Goal: Task Accomplishment & Management: Use online tool/utility

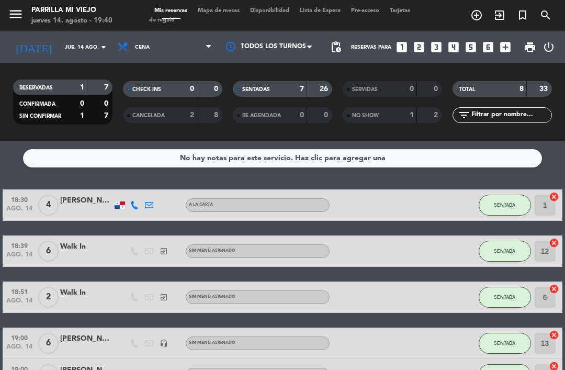
click at [288, 86] on div "7" at bounding box center [294, 89] width 21 height 12
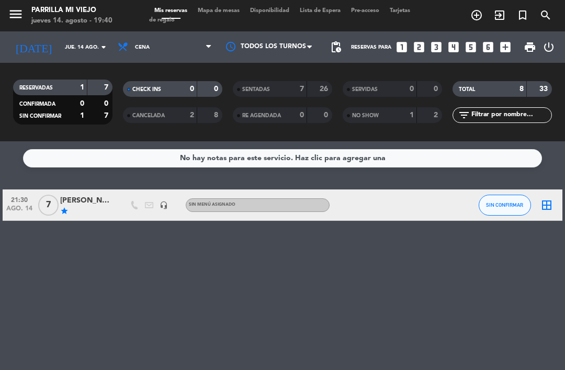
click at [225, 14] on span "Mapa de mesas" at bounding box center [219, 11] width 52 height 6
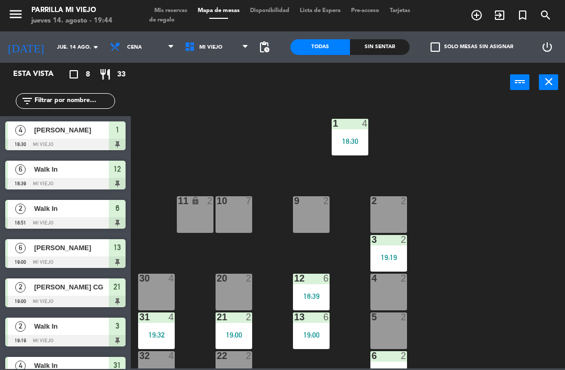
click at [354, 146] on div "1 4 18:30" at bounding box center [350, 137] width 37 height 37
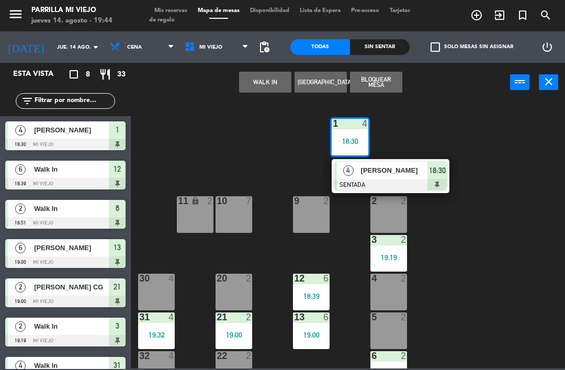
click at [485, 264] on div "1 4 18:30 4 [PERSON_NAME] SENTADA 18:30 2 2 9 2 10 7 11 lock 2 3 2 19:19 4 2 12…" at bounding box center [351, 234] width 428 height 268
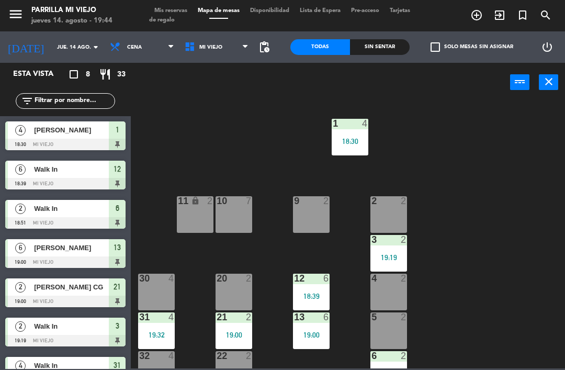
click at [386, 43] on div "Sin sentar" at bounding box center [380, 47] width 60 height 16
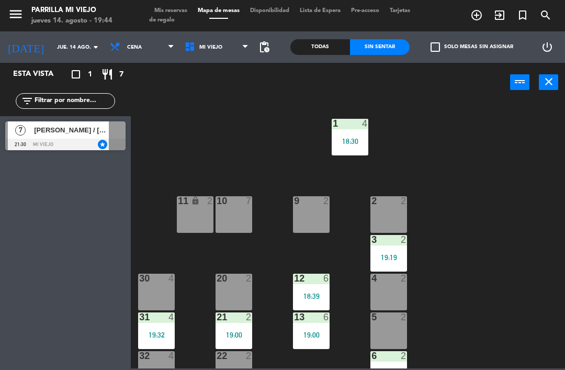
click at [369, 40] on div "Sin sentar" at bounding box center [380, 47] width 60 height 16
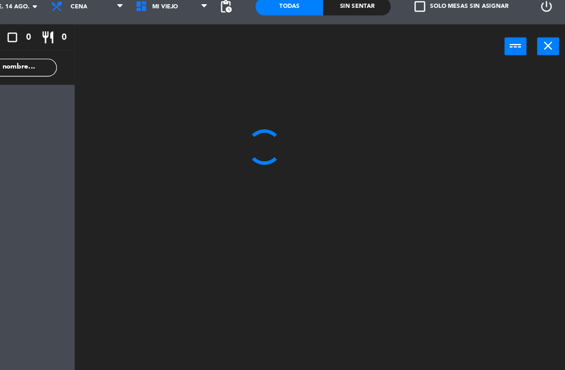
click at [499, 292] on html "close × Parrilla Mi Viejo × chrome_reader_mode Listado de Reservas account_box …" at bounding box center [282, 185] width 565 height 370
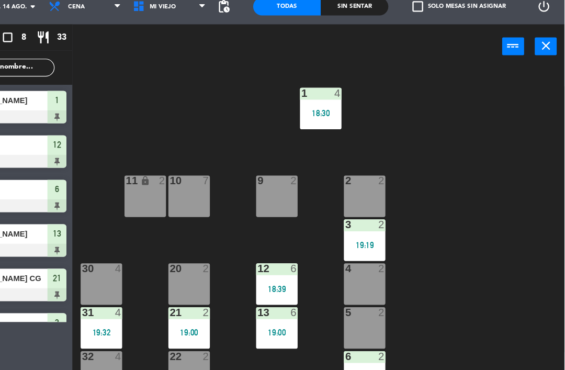
click at [464, 291] on div "1 4 18:30 2 2 9 2 10 7 11 lock 2 3 2 19:19 4 2 12 6 18:39 20 2 30 4 5 2 13 6 19…" at bounding box center [351, 234] width 428 height 268
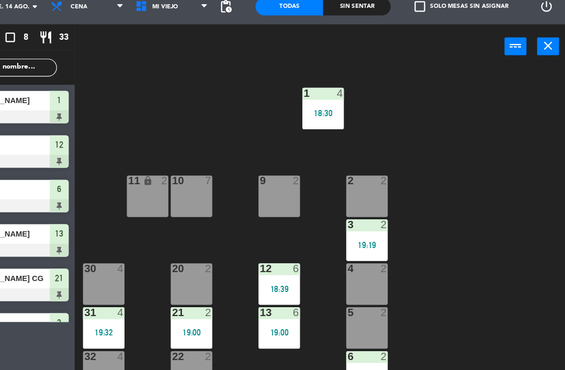
click at [483, 319] on div "1 4 18:30 2 2 9 2 10 7 11 lock 2 3 2 19:19 4 2 12 6 18:39 20 2 30 4 5 2 13 6 19…" at bounding box center [351, 234] width 428 height 268
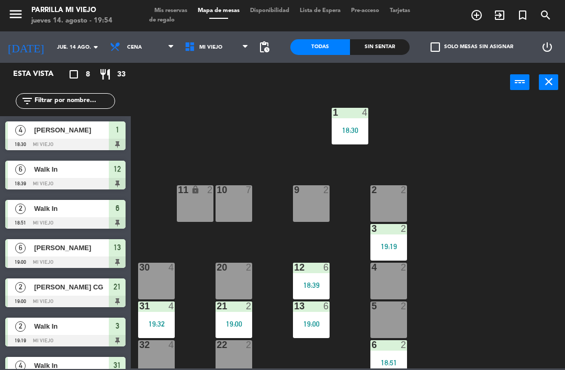
click at [389, 208] on div "2 2" at bounding box center [388, 203] width 37 height 37
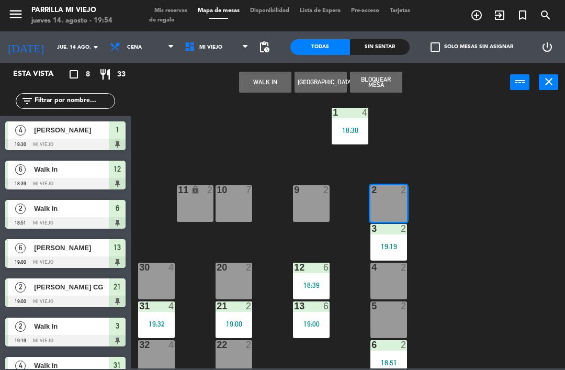
click at [255, 91] on button "WALK IN" at bounding box center [265, 82] width 52 height 21
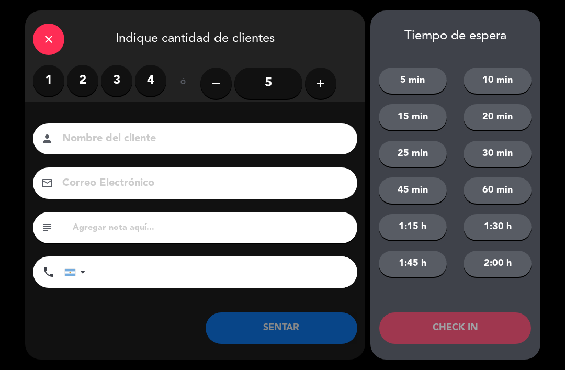
click at [91, 83] on label "2" at bounding box center [82, 80] width 31 height 31
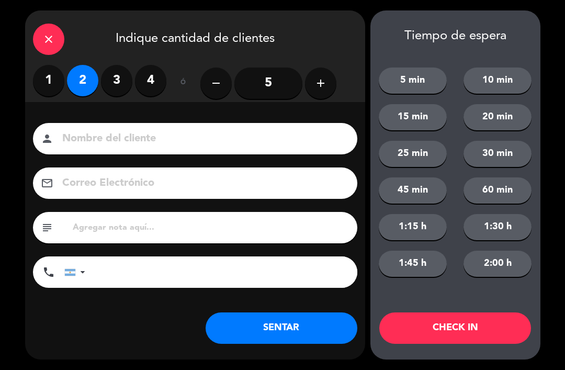
click at [277, 352] on div "close Indique cantidad de clientes 1 2 3 4 ó remove 5 add Nombre del cliente pe…" at bounding box center [195, 184] width 340 height 349
click at [261, 323] on button "SENTAR" at bounding box center [282, 327] width 152 height 31
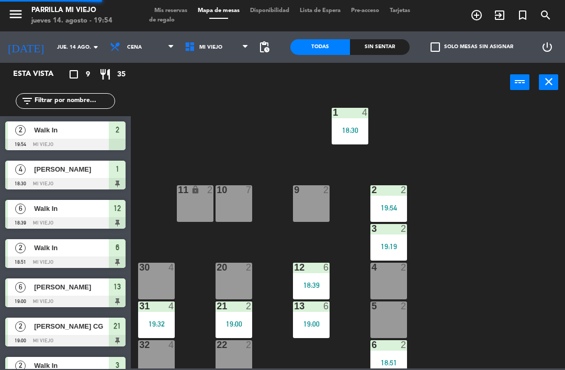
click at [391, 315] on div "5 2" at bounding box center [388, 319] width 37 height 37
click at [504, 233] on div "1 4 18:30 2 2 19:54 9 2 10 7 11 lock 2 3 2 19:19 4 2 12 6 18:39 20 2 30 4 5 2 1…" at bounding box center [351, 234] width 428 height 268
click at [387, 282] on div "4 2" at bounding box center [388, 281] width 37 height 37
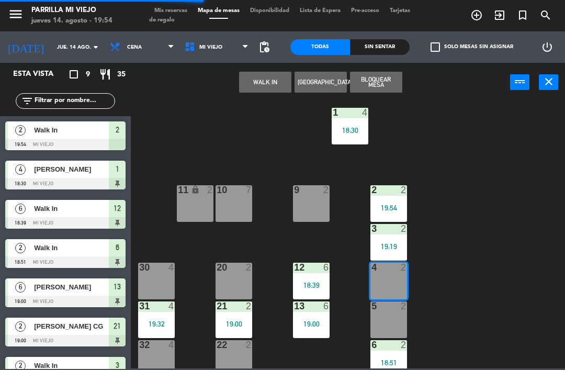
click at [278, 86] on button "WALK IN" at bounding box center [265, 82] width 52 height 21
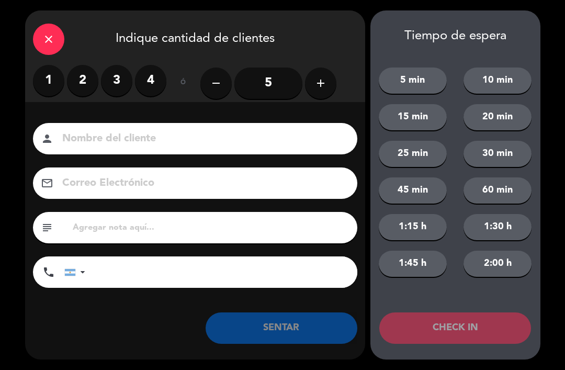
click at [84, 89] on label "2" at bounding box center [82, 80] width 31 height 31
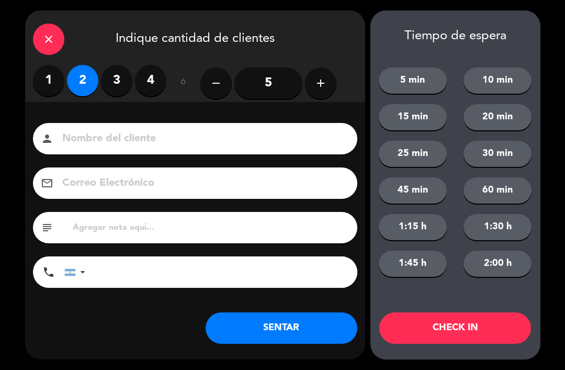
click at [266, 331] on button "SENTAR" at bounding box center [282, 327] width 152 height 31
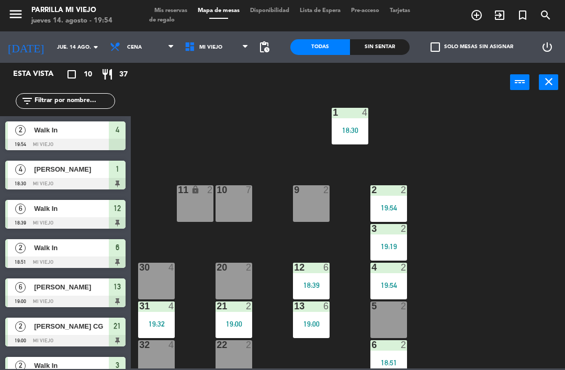
click at [471, 231] on div "1 4 18:30 2 2 19:54 9 2 10 7 11 lock 2 3 2 19:19 4 2 19:54 12 6 18:39 20 2 30 4…" at bounding box center [351, 234] width 428 height 268
click at [363, 140] on div "1 4 18:30" at bounding box center [350, 126] width 37 height 37
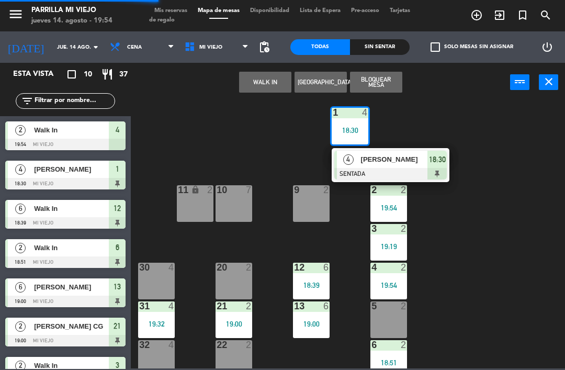
click at [448, 156] on div "4 Laila fuertes SENTADA 18:30" at bounding box center [391, 165] width 118 height 34
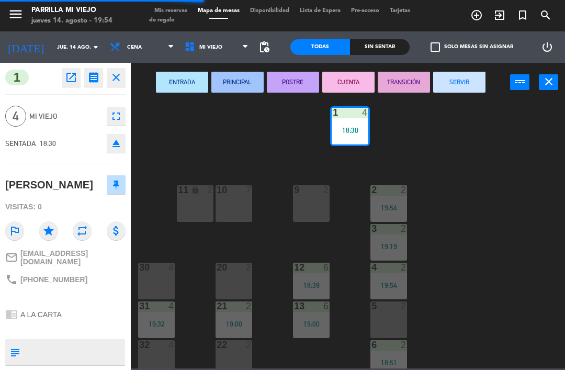
click at [459, 85] on button "SERVIR" at bounding box center [459, 82] width 52 height 21
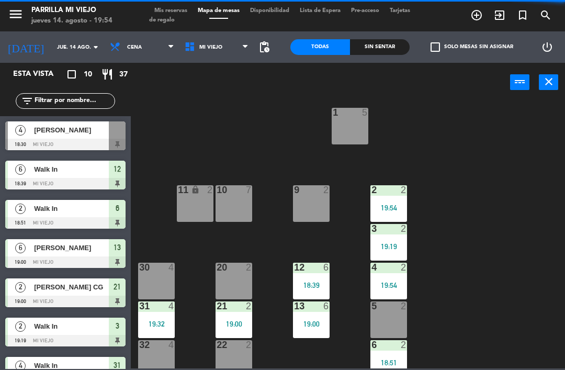
click at [499, 141] on div "1 5 2 2 19:54 9 2 10 7 11 lock 2 3 2 19:19 4 2 19:54 12 6 18:39 20 2 30 4 5 2 1…" at bounding box center [351, 234] width 428 height 268
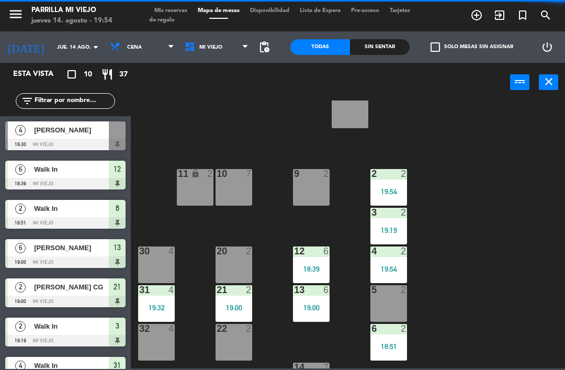
scroll to position [30, 0]
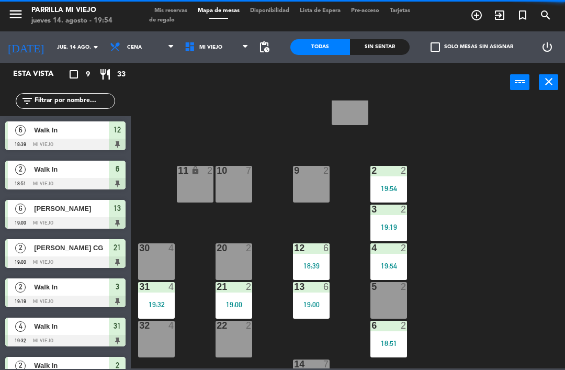
click at [160, 263] on div "30 4" at bounding box center [156, 261] width 37 height 37
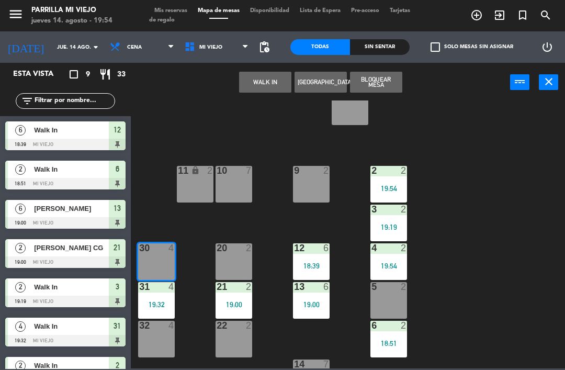
click at [282, 87] on button "WALK IN" at bounding box center [265, 82] width 52 height 21
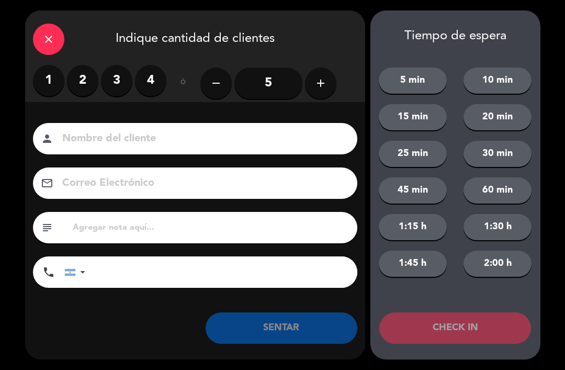
click at [153, 75] on label "4" at bounding box center [150, 80] width 31 height 31
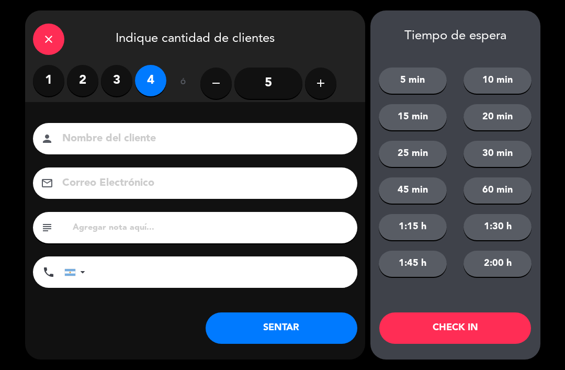
click at [281, 319] on button "SENTAR" at bounding box center [282, 327] width 152 height 31
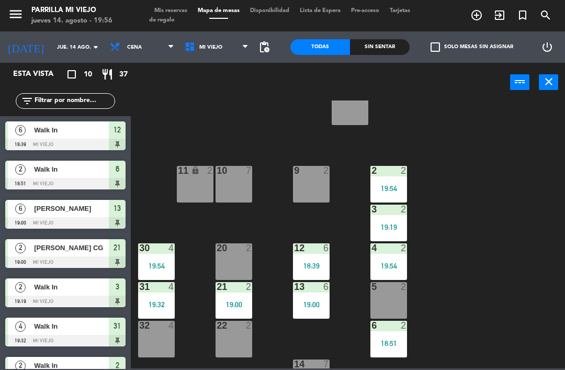
click at [501, 252] on div "1 5 2 2 19:54 9 2 10 7 11 lock 2 3 2 19:19 4 2 19:54 12 6 18:39 20 2 30 4 19:54…" at bounding box center [351, 234] width 428 height 268
click at [397, 355] on div "6 2 18:51" at bounding box center [388, 339] width 37 height 37
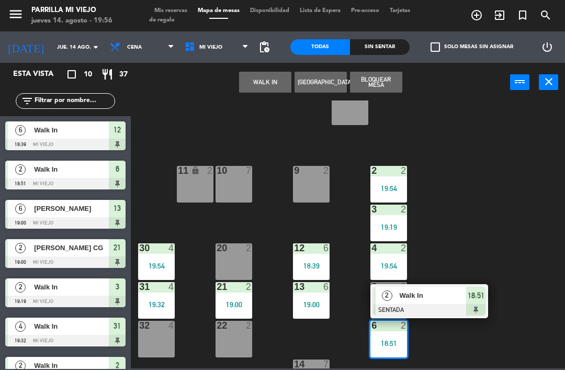
click at [476, 304] on div at bounding box center [429, 310] width 112 height 12
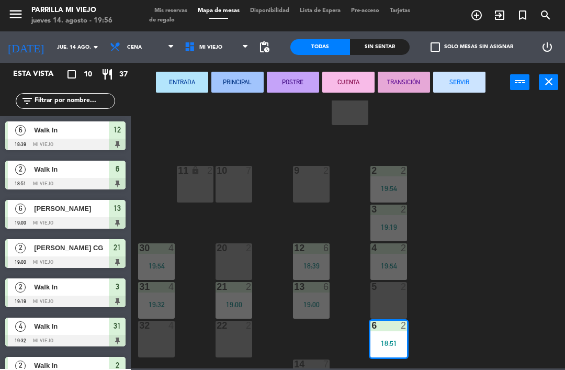
click at [451, 75] on button "SERVIR" at bounding box center [459, 82] width 52 height 21
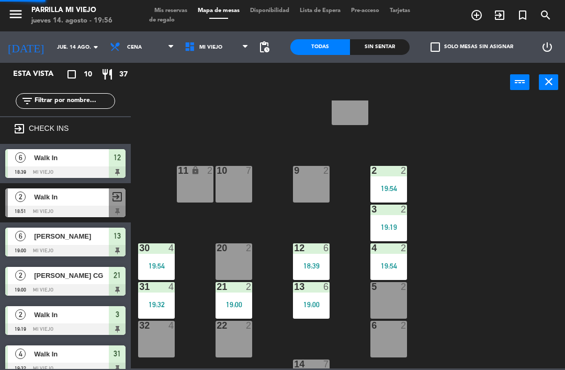
click at [523, 270] on div "1 5 2 2 19:54 9 2 10 7 11 lock 2 3 2 19:19 4 2 19:54 12 6 18:39 20 2 30 4 19:54…" at bounding box center [351, 234] width 428 height 268
click at [396, 303] on div "5 2" at bounding box center [388, 300] width 37 height 37
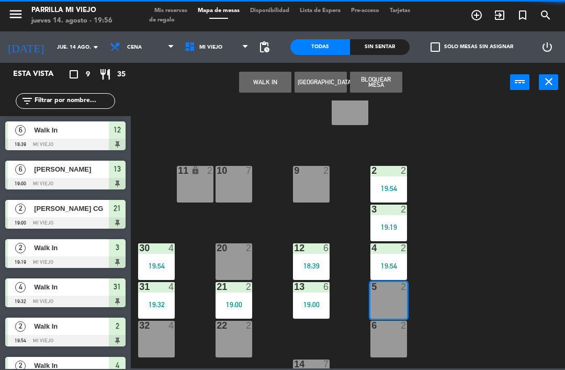
click at [266, 81] on button "WALK IN" at bounding box center [265, 82] width 52 height 21
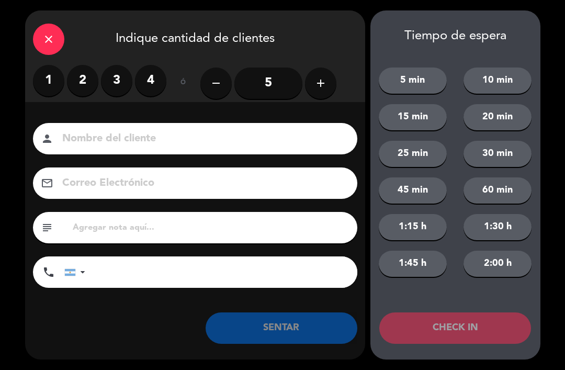
click at [80, 80] on label "2" at bounding box center [82, 80] width 31 height 31
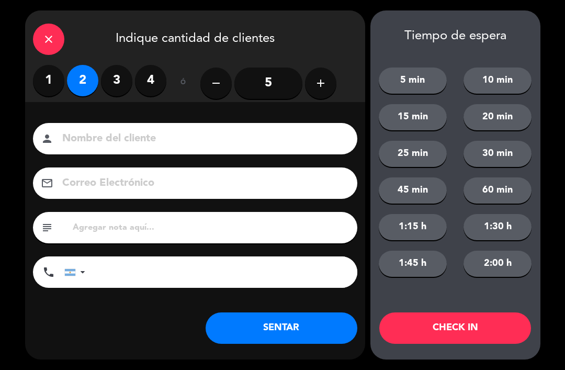
click at [307, 325] on button "SENTAR" at bounding box center [282, 327] width 152 height 31
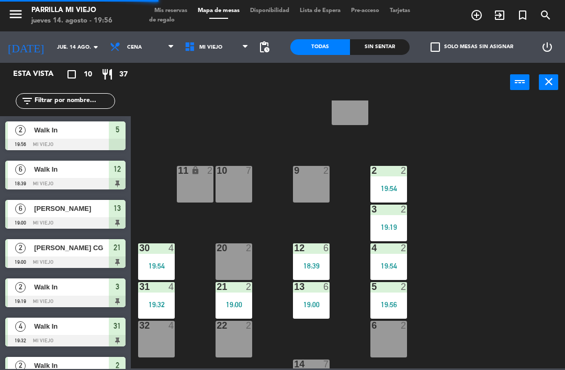
click at [372, 53] on div "Sin sentar" at bounding box center [380, 47] width 60 height 16
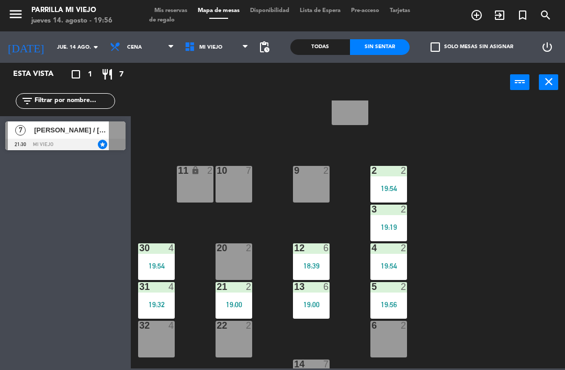
click at [159, 13] on span "Mis reservas" at bounding box center [170, 11] width 43 height 6
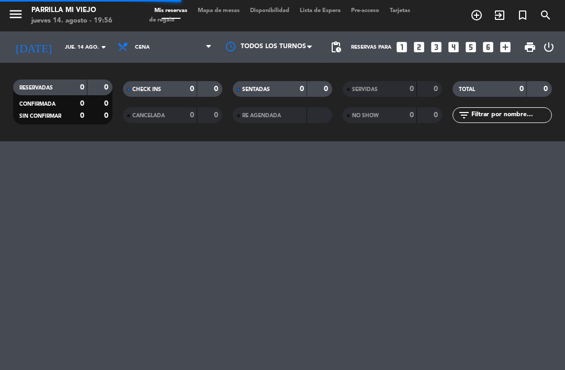
click at [421, 50] on icon "looks_two" at bounding box center [419, 47] width 14 height 14
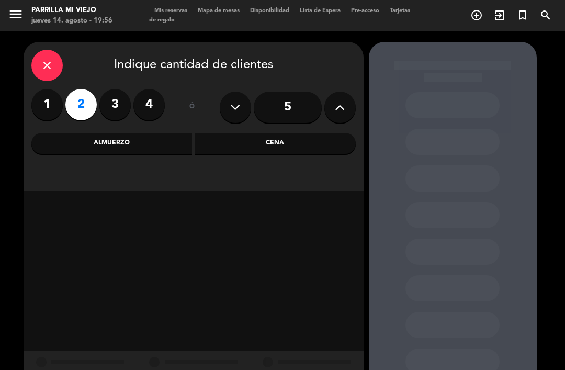
click at [301, 142] on div "Cena" at bounding box center [275, 143] width 161 height 21
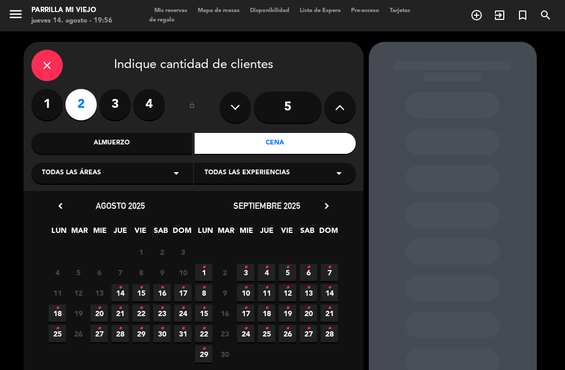
click at [122, 289] on span "14 •" at bounding box center [119, 292] width 17 height 17
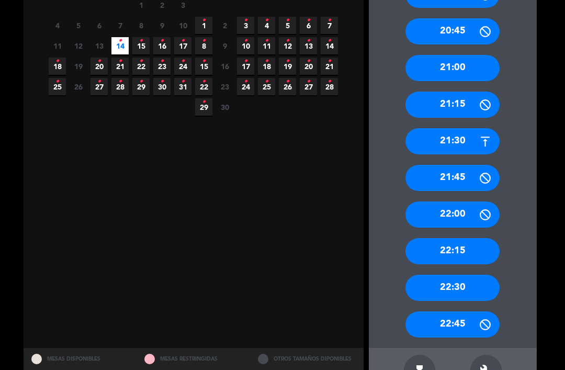
scroll to position [246, 0]
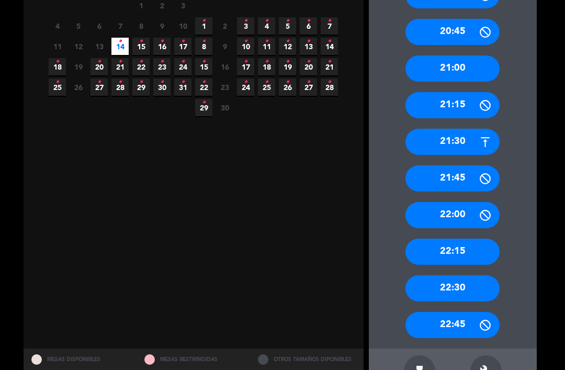
click at [483, 209] on icon at bounding box center [485, 215] width 13 height 13
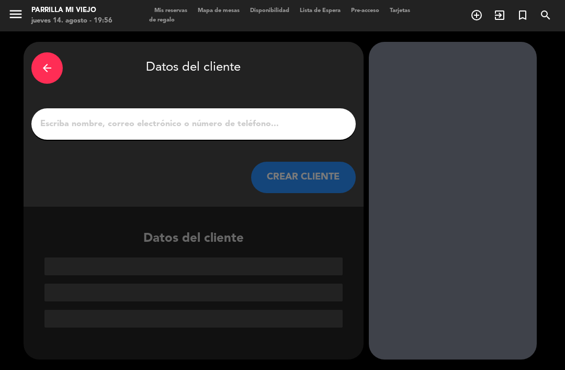
scroll to position [0, 0]
click at [297, 117] on input "1" at bounding box center [193, 124] width 309 height 15
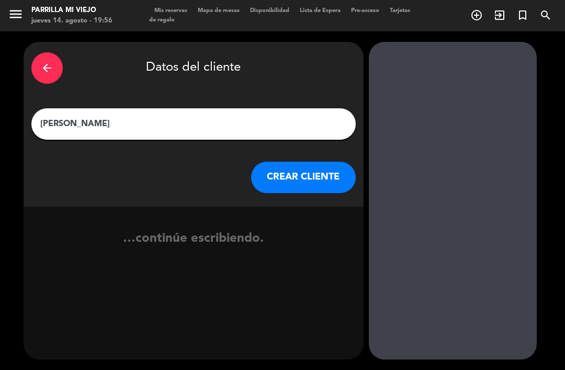
type input "Diana"
click at [295, 66] on div "arrow_back Datos del cliente" at bounding box center [193, 68] width 324 height 37
click at [290, 173] on button "CREAR CLIENTE" at bounding box center [303, 177] width 105 height 31
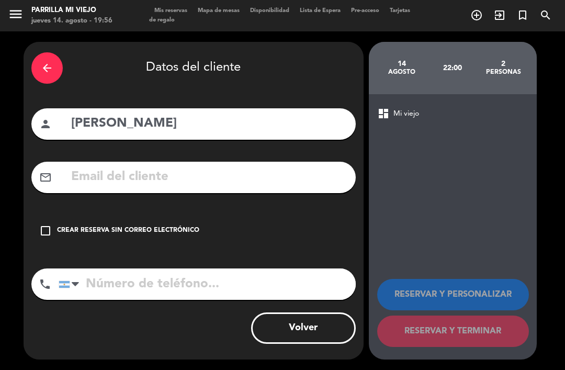
click at [144, 225] on div "Crear reserva sin correo electrónico" at bounding box center [128, 230] width 142 height 10
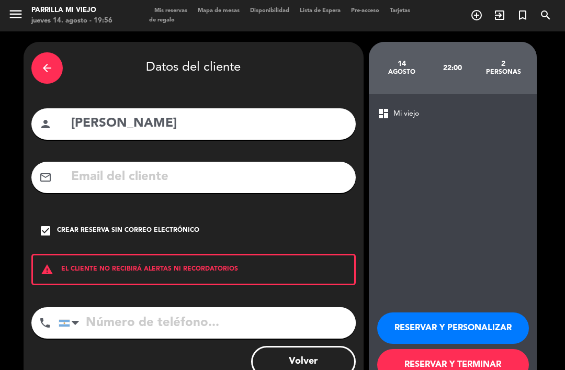
click at [476, 349] on button "RESERVAR Y TERMINAR" at bounding box center [453, 364] width 152 height 31
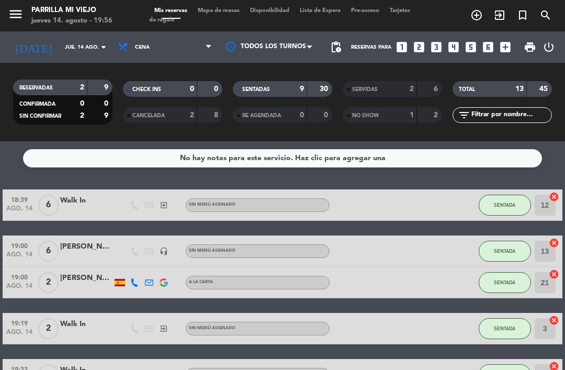
click at [281, 81] on div "SENTADAS 9 30" at bounding box center [282, 89] width 99 height 16
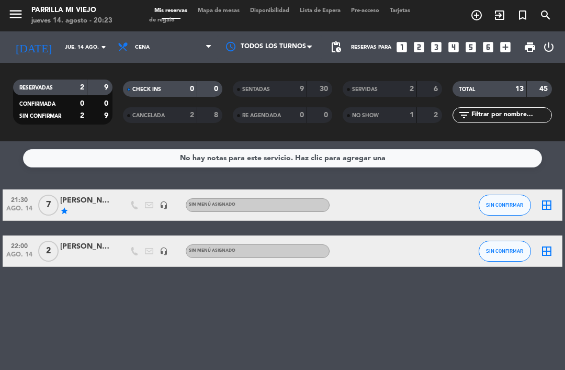
click at [222, 14] on span "Mapa de mesas" at bounding box center [219, 11] width 52 height 6
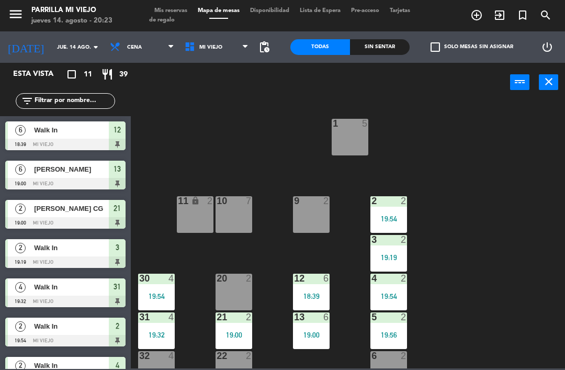
click at [360, 142] on div "1 5" at bounding box center [350, 137] width 37 height 37
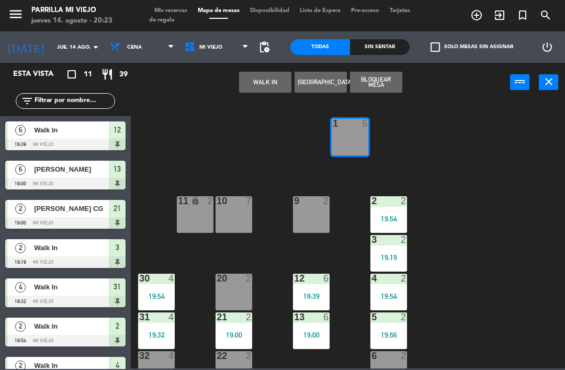
click at [265, 86] on button "WALK IN" at bounding box center [265, 82] width 52 height 21
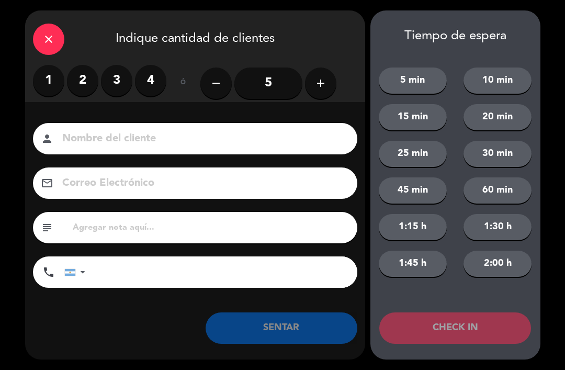
click at [165, 80] on label "4" at bounding box center [150, 80] width 31 height 31
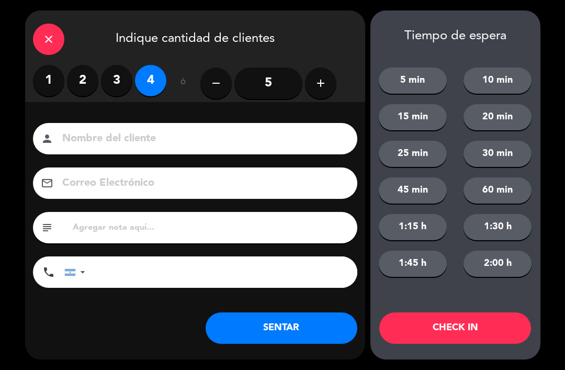
click at [259, 334] on button "SENTAR" at bounding box center [282, 327] width 152 height 31
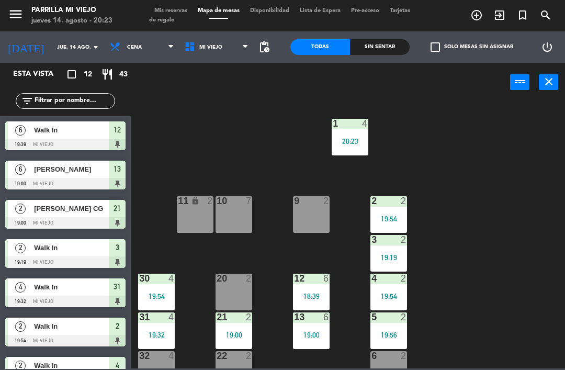
click at [311, 296] on div "18:39" at bounding box center [311, 295] width 37 height 7
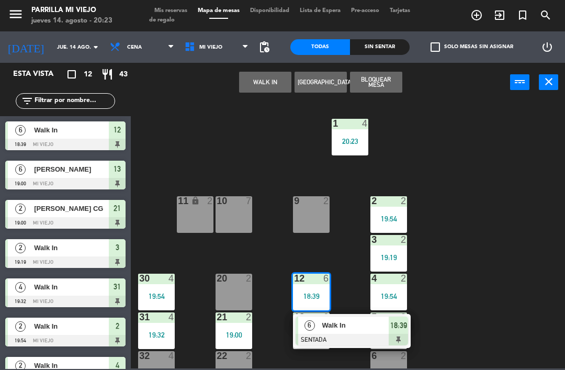
click at [404, 332] on div "18:39" at bounding box center [398, 325] width 19 height 17
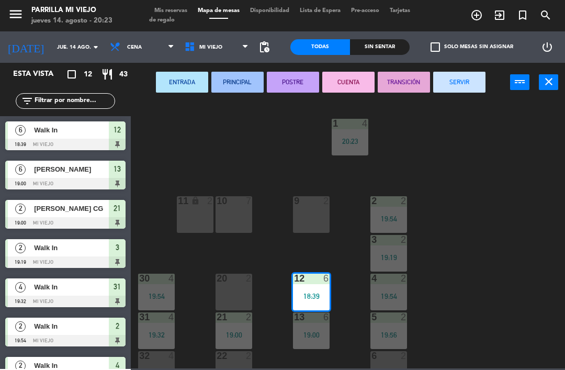
click at [460, 84] on button "SERVIR" at bounding box center [459, 82] width 52 height 21
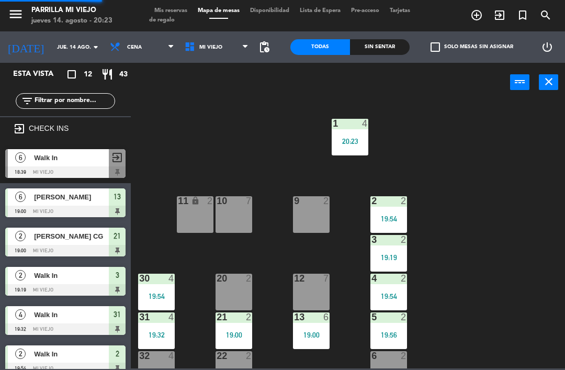
click at [519, 170] on div "1 4 20:23 2 2 19:54 9 2 10 7 11 lock 2 3 2 19:19 4 2 19:54 12 7 20 2 30 4 19:54…" at bounding box center [351, 234] width 428 height 268
click at [171, 8] on span "Mis reservas" at bounding box center [170, 11] width 43 height 6
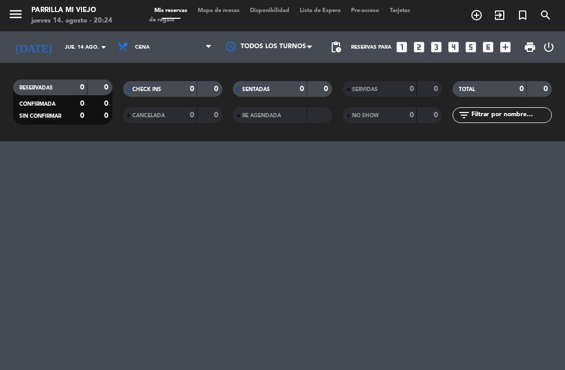
click at [311, 93] on div "0" at bounding box center [320, 89] width 20 height 12
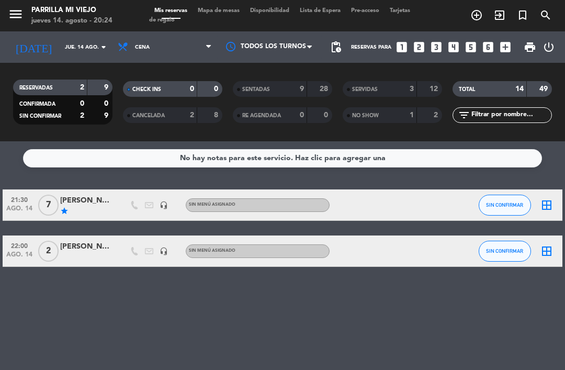
click at [219, 13] on span "Mapa de mesas" at bounding box center [219, 11] width 52 height 6
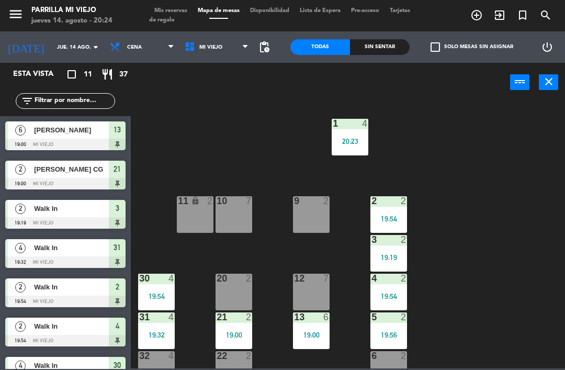
click at [381, 54] on div "Sin sentar" at bounding box center [380, 47] width 60 height 16
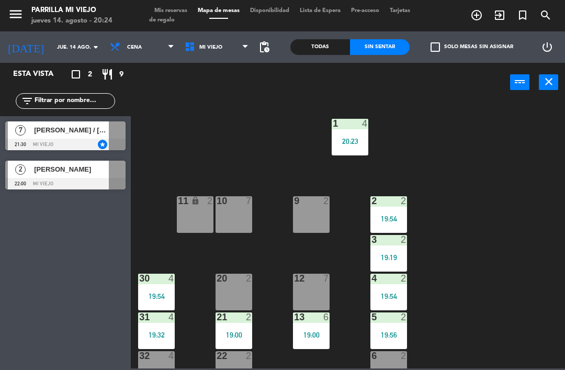
scroll to position [13, 0]
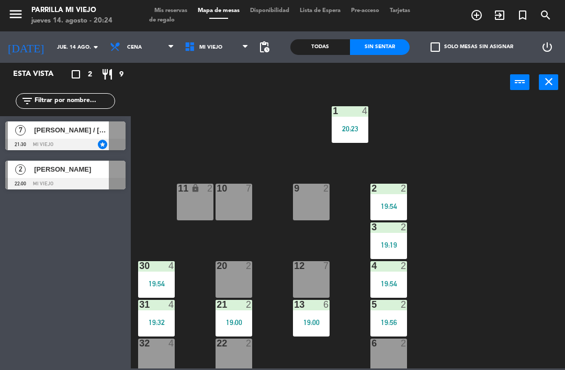
click at [389, 234] on div "3 2 19:19" at bounding box center [388, 240] width 37 height 37
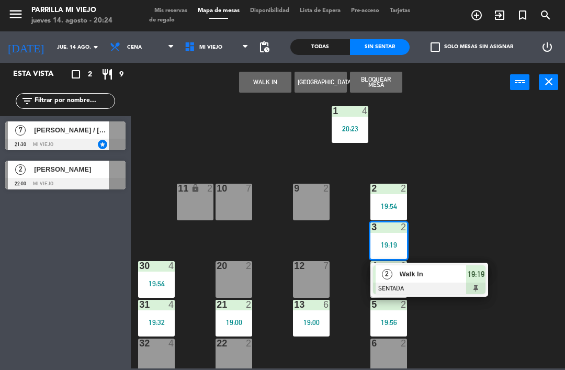
click at [480, 284] on div at bounding box center [429, 289] width 112 height 12
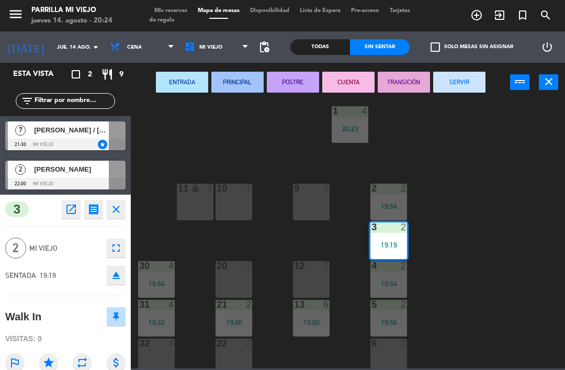
click at [457, 74] on button "SERVIR" at bounding box center [459, 82] width 52 height 21
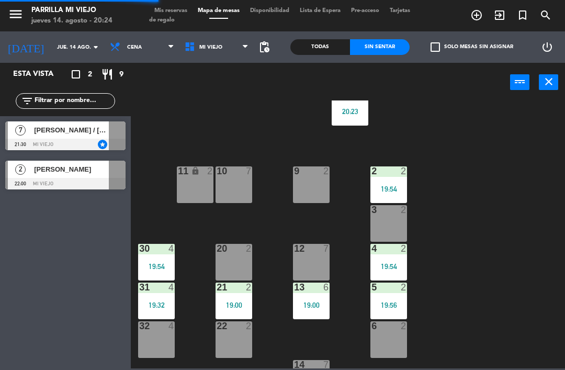
scroll to position [43, 0]
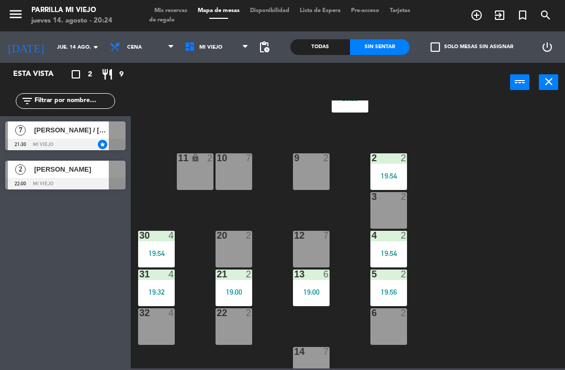
click at [231, 293] on div "19:00" at bounding box center [234, 291] width 37 height 7
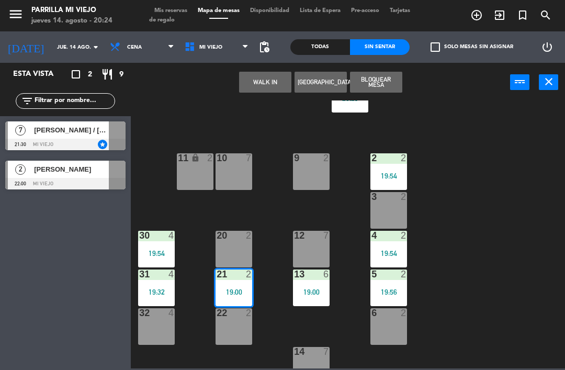
click at [444, 81] on div "WALK IN Crear Reserva Bloquear Mesa power_input close" at bounding box center [320, 83] width 379 height 40
click at [235, 292] on div "19:00" at bounding box center [234, 291] width 37 height 7
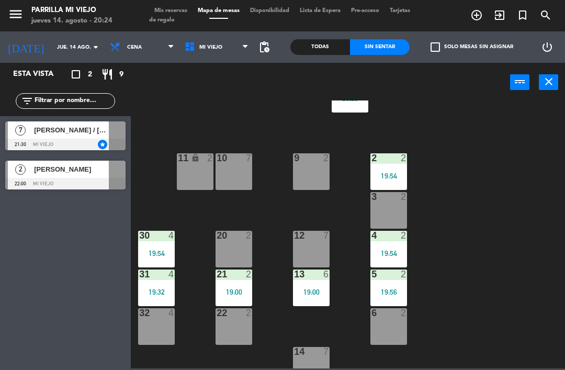
click at [465, 267] on div "1 4 20:23 2 2 19:54 9 2 10 7 11 lock 2 3 2 4 2 19:54 12 7 20 2 30 4 19:54 5 2 1…" at bounding box center [351, 234] width 428 height 268
click at [244, 291] on div "19:00" at bounding box center [234, 291] width 37 height 7
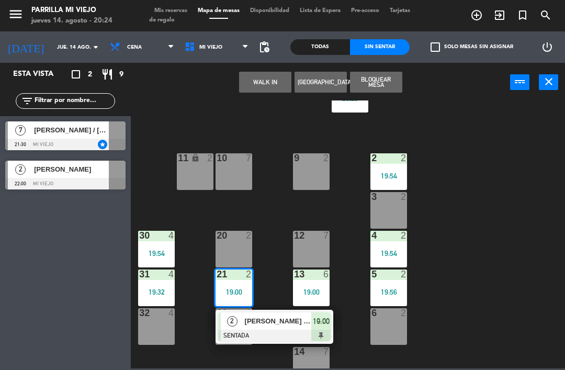
click at [329, 314] on div "19:00" at bounding box center [320, 320] width 19 height 17
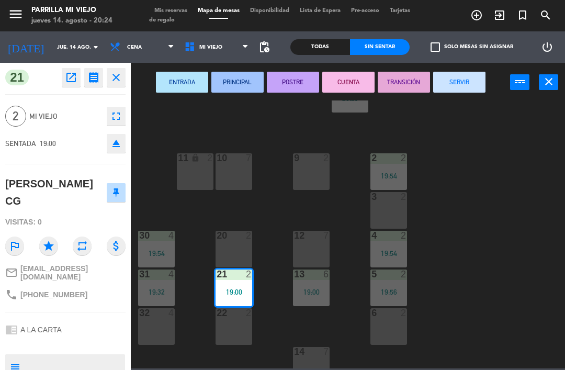
click at [453, 82] on button "SERVIR" at bounding box center [459, 82] width 52 height 21
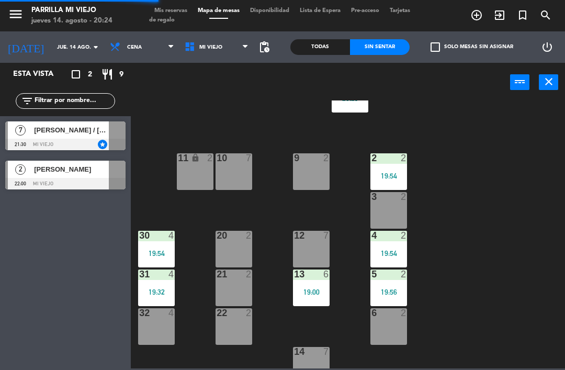
click at [519, 246] on div "1 4 20:23 2 2 19:54 9 2 10 7 11 lock 2 3 2 4 2 19:54 12 7 20 2 30 4 19:54 5 2 1…" at bounding box center [351, 234] width 428 height 268
click at [181, 296] on div "1 4 20:23 2 2 19:54 9 2 10 7 11 lock 2 3 2 4 2 19:54 12 7 20 2 30 4 19:54 5 2 1…" at bounding box center [351, 234] width 428 height 268
click at [161, 295] on div "19:32" at bounding box center [156, 291] width 37 height 7
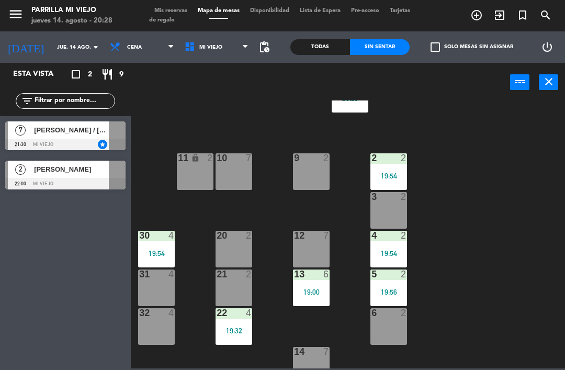
click at [528, 291] on div "1 4 20:23 2 2 19:54 9 2 10 7 11 lock 2 3 2 4 2 19:54 12 7 20 2 30 4 19:54 5 2 1…" at bounding box center [351, 234] width 428 height 268
click at [154, 291] on div "31 4" at bounding box center [156, 287] width 37 height 37
click at [530, 268] on div "1 4 20:23 2 2 19:54 9 2 10 7 11 lock 2 3 2 4 2 19:54 12 7 20 2 30 4 19:54 5 2 1…" at bounding box center [351, 234] width 428 height 268
click at [239, 171] on div "10 7" at bounding box center [234, 171] width 37 height 37
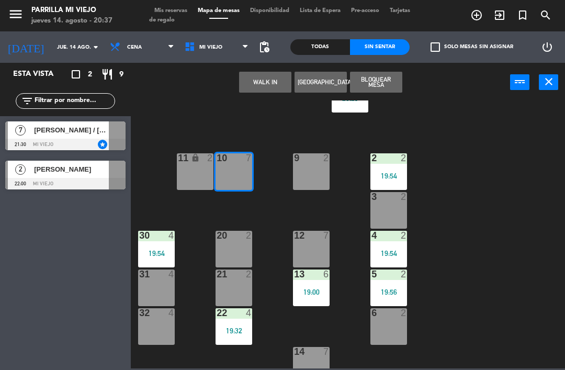
click at [197, 174] on div "11 lock 2" at bounding box center [195, 171] width 37 height 37
click at [261, 83] on button "WALK IN" at bounding box center [265, 82] width 52 height 21
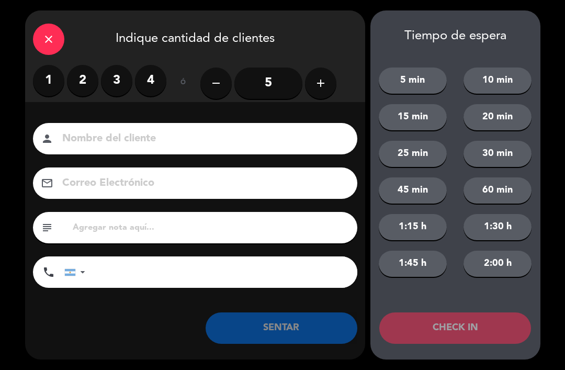
click at [267, 92] on input "5" at bounding box center [268, 82] width 68 height 31
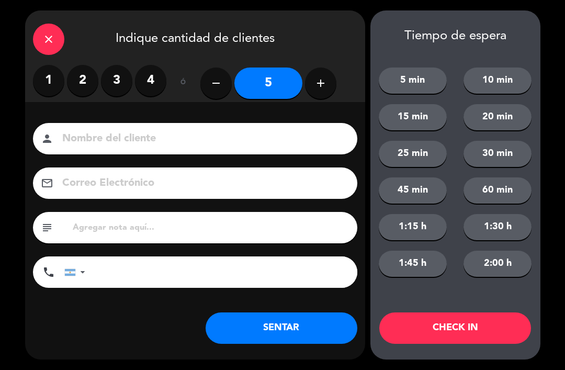
click at [273, 353] on div "close Indique cantidad de clientes 1 2 3 4 ó remove 5 add Nombre del cliente pe…" at bounding box center [195, 184] width 340 height 349
click at [281, 304] on div "Nombre del cliente person Correo Electrónico email subject phone United States …" at bounding box center [195, 222] width 340 height 241
click at [269, 330] on button "SENTAR" at bounding box center [282, 327] width 152 height 31
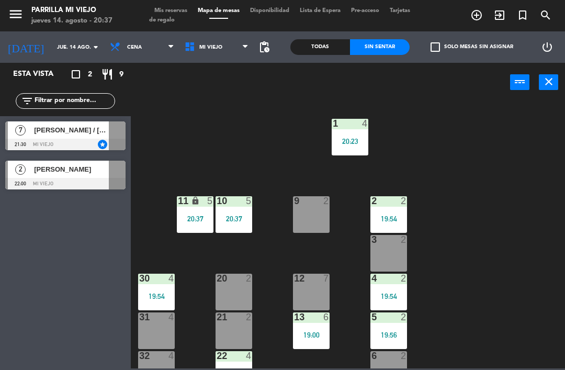
scroll to position [0, 0]
click at [175, 13] on span "Mis reservas" at bounding box center [170, 11] width 43 height 6
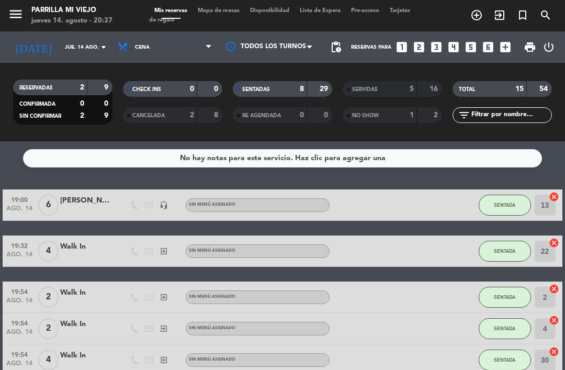
click at [311, 96] on div "SENTADAS 8 29" at bounding box center [282, 89] width 99 height 16
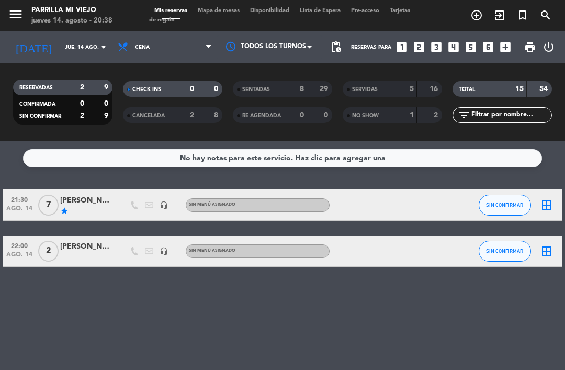
click at [226, 10] on span "Mapa de mesas" at bounding box center [219, 11] width 52 height 6
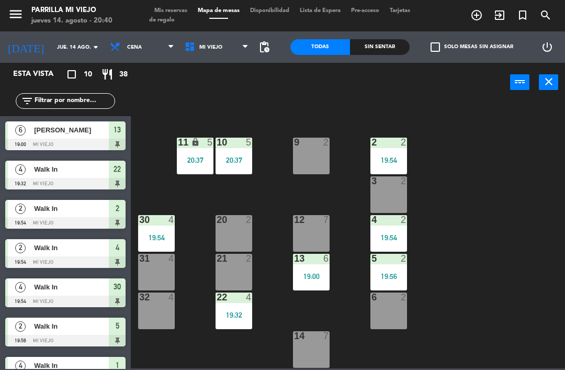
scroll to position [59, 0]
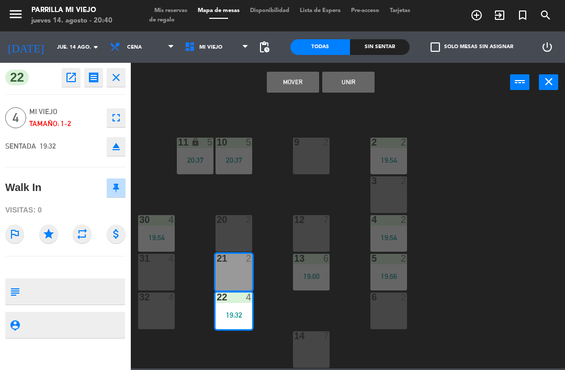
click at [292, 91] on button "Mover" at bounding box center [293, 82] width 52 height 21
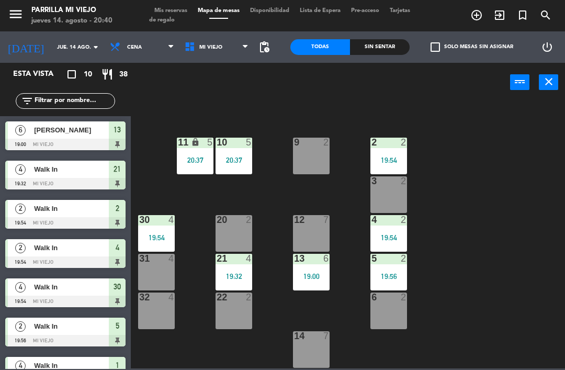
click at [543, 256] on div "1 4 20:23 2 2 19:54 9 2 10 5 20:37 11 lock 5 20:37 3 2 4 2 19:54 12 7 20 2 30 4…" at bounding box center [351, 234] width 428 height 268
click at [239, 281] on div "21 4 19:32" at bounding box center [234, 272] width 37 height 37
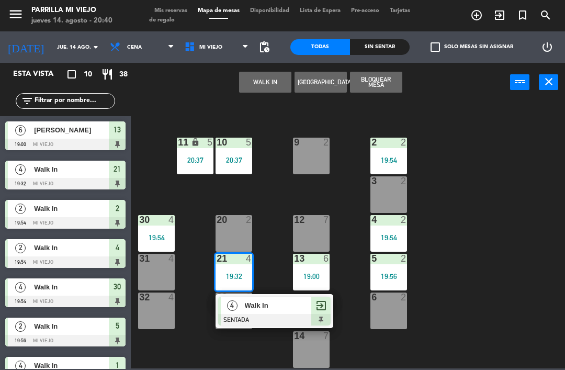
click at [326, 310] on span "exit_to_app" at bounding box center [321, 305] width 13 height 13
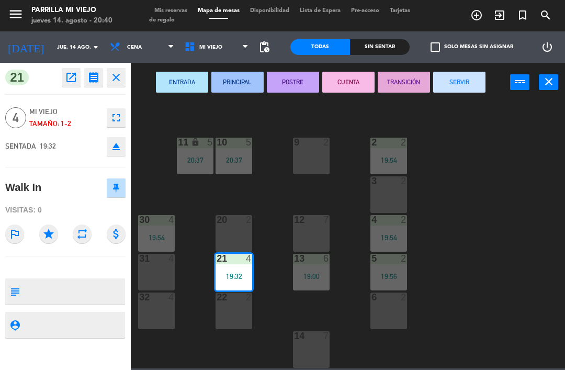
click at [471, 76] on button "SERVIR" at bounding box center [459, 82] width 52 height 21
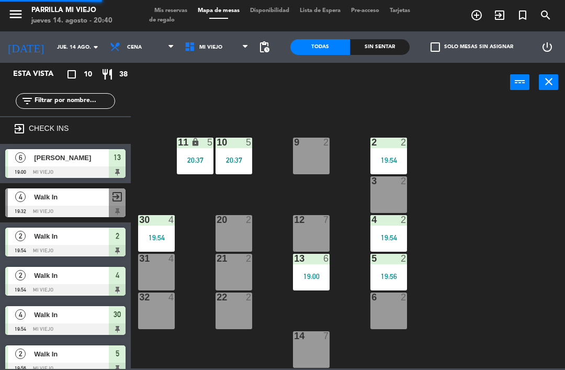
click at [521, 205] on div "1 4 20:23 2 2 19:54 9 2 10 5 20:37 11 lock 5 20:37 3 2 4 2 19:54 12 7 20 2 30 4…" at bounding box center [351, 234] width 428 height 268
click at [244, 269] on div "21 2" at bounding box center [234, 272] width 37 height 37
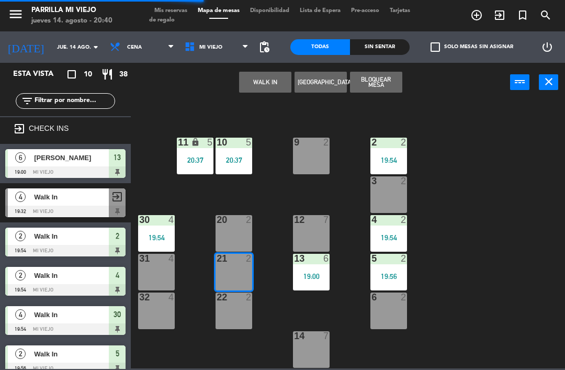
click at [235, 264] on div "21 2" at bounding box center [234, 259] width 37 height 10
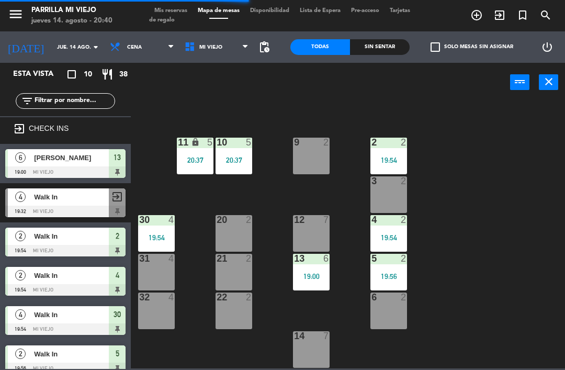
click at [272, 84] on div "power_input close" at bounding box center [320, 83] width 379 height 40
click at [234, 274] on div "21 2" at bounding box center [234, 272] width 37 height 37
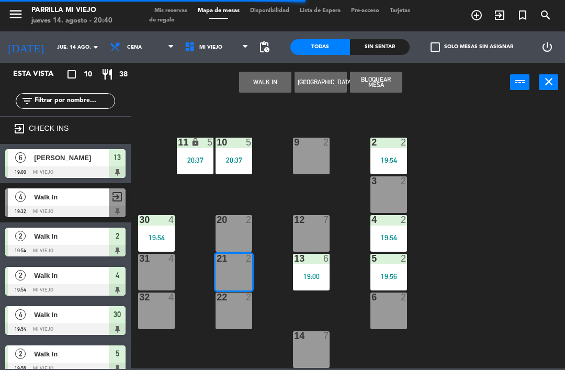
click at [265, 82] on button "WALK IN" at bounding box center [265, 82] width 52 height 21
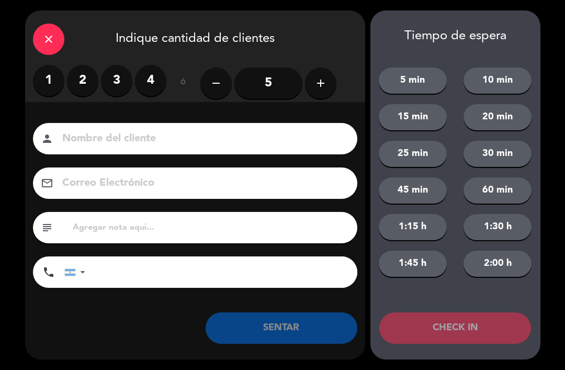
click at [76, 72] on label "2" at bounding box center [82, 80] width 31 height 31
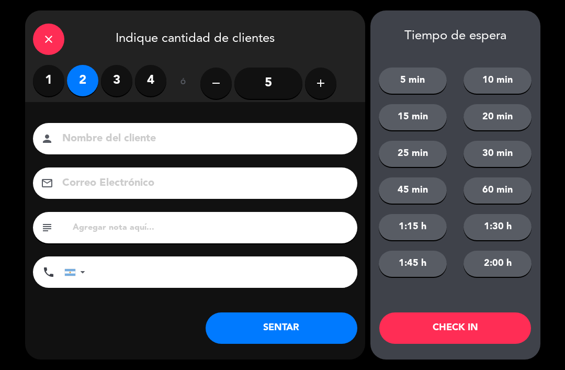
click at [290, 358] on div "close Indique cantidad de clientes 1 2 3 4 ó remove 5 add Nombre del cliente pe…" at bounding box center [195, 184] width 340 height 349
click at [261, 333] on button "SENTAR" at bounding box center [282, 327] width 152 height 31
click at [47, 44] on icon "close" at bounding box center [48, 39] width 13 height 13
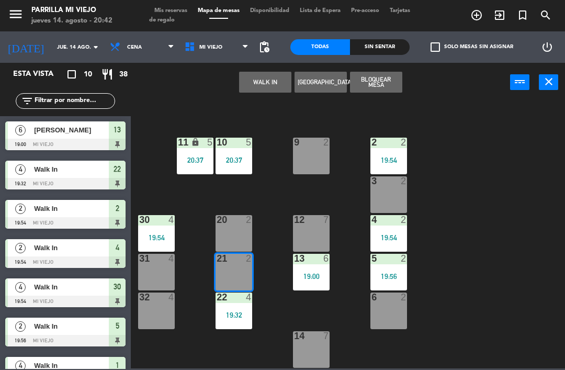
click at [512, 256] on div "1 4 20:23 2 2 19:54 9 2 10 5 20:37 11 lock 5 20:37 3 2 4 2 19:54 12 7 20 2 30 4…" at bounding box center [351, 234] width 428 height 268
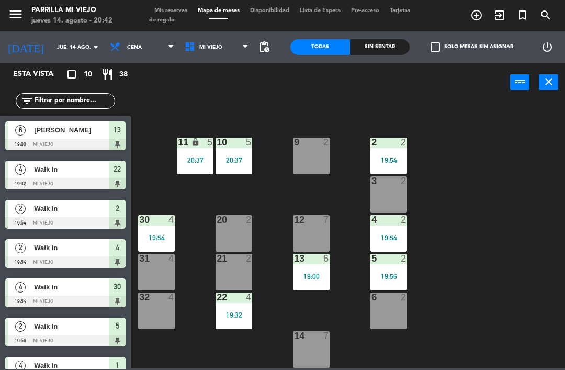
click at [240, 319] on div "19:32" at bounding box center [234, 314] width 37 height 7
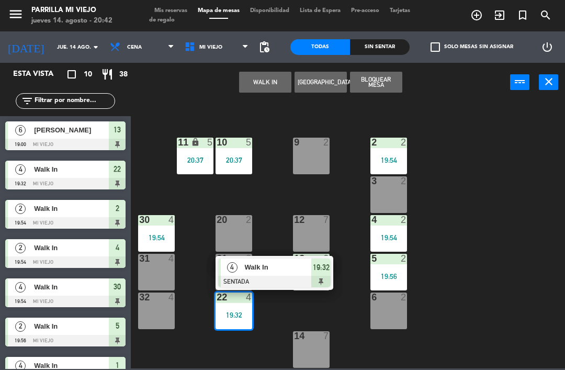
click at [326, 273] on span "19:32" at bounding box center [321, 267] width 17 height 13
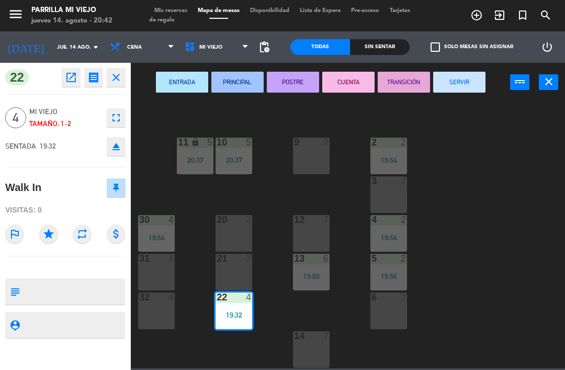
click at [470, 91] on button "SERVIR" at bounding box center [459, 82] width 52 height 21
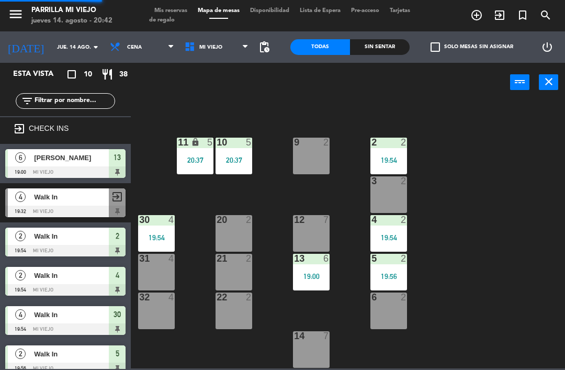
click at [457, 217] on div "1 4 20:23 2 2 19:54 9 2 10 5 20:37 11 lock 5 20:37 3 2 4 2 19:54 12 7 20 2 30 4…" at bounding box center [351, 234] width 428 height 268
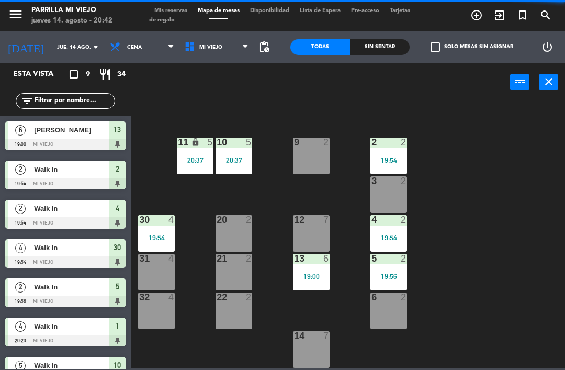
click at [242, 270] on div "21 2" at bounding box center [234, 272] width 37 height 37
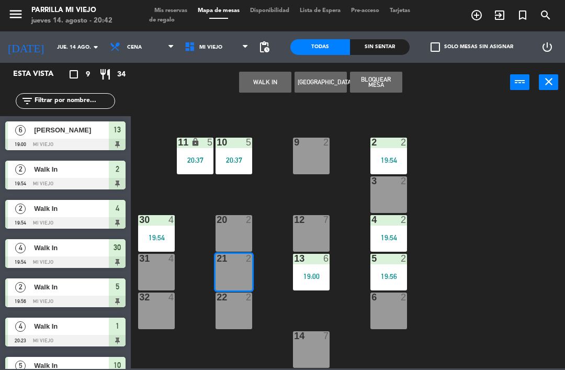
click at [267, 80] on button "WALK IN" at bounding box center [265, 82] width 52 height 21
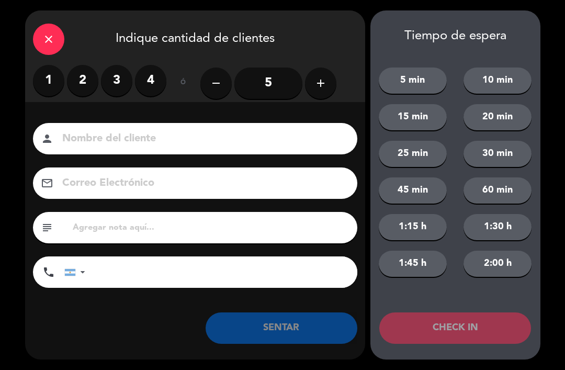
click at [83, 80] on label "2" at bounding box center [82, 80] width 31 height 31
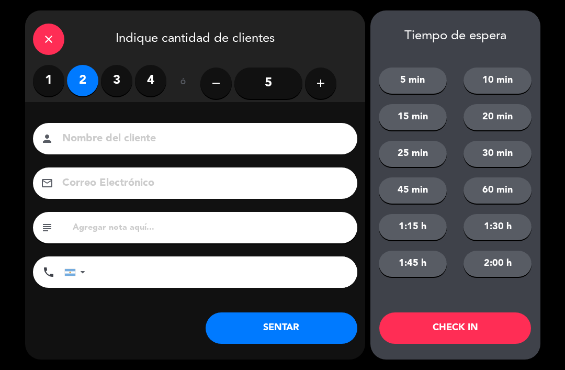
click at [264, 329] on button "SENTAR" at bounding box center [282, 327] width 152 height 31
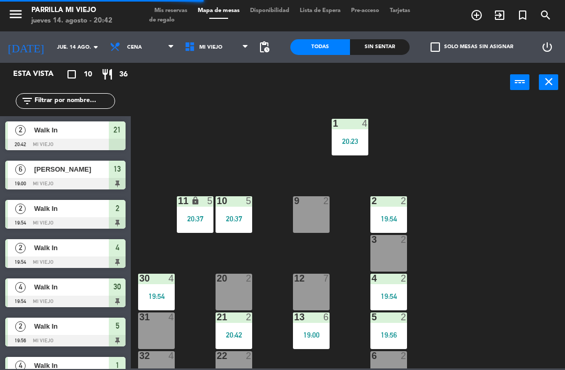
scroll to position [0, 0]
click at [380, 49] on div "Sin sentar" at bounding box center [380, 47] width 60 height 16
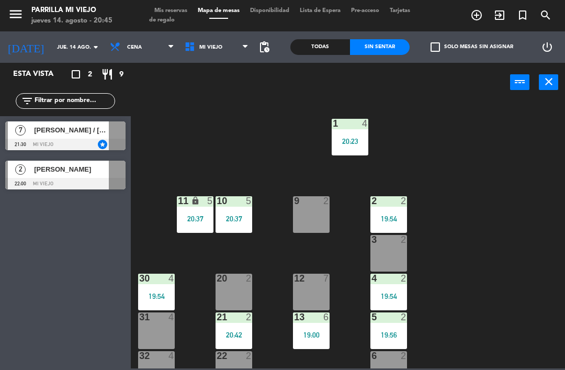
click at [164, 18] on span "Tarjetas de regalo" at bounding box center [279, 15] width 261 height 15
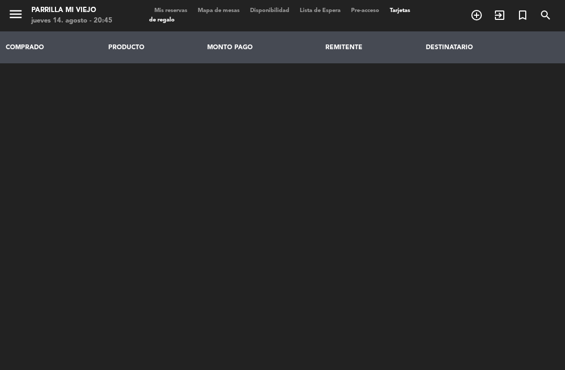
click at [168, 19] on span "Tarjetas de regalo" at bounding box center [279, 15] width 261 height 15
click at [174, 16] on span "Tarjetas de regalo" at bounding box center [279, 15] width 261 height 15
click at [170, 9] on span "Mis reservas" at bounding box center [170, 11] width 43 height 6
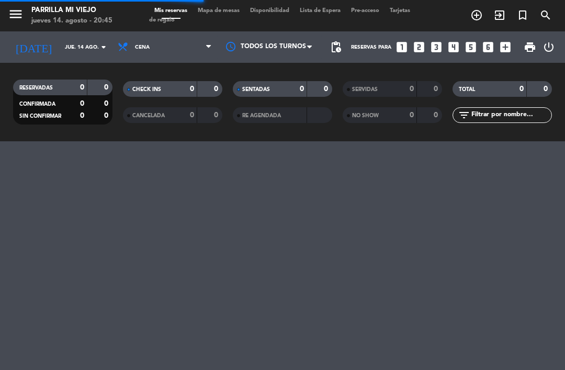
click at [407, 47] on icon "looks_one" at bounding box center [402, 47] width 14 height 14
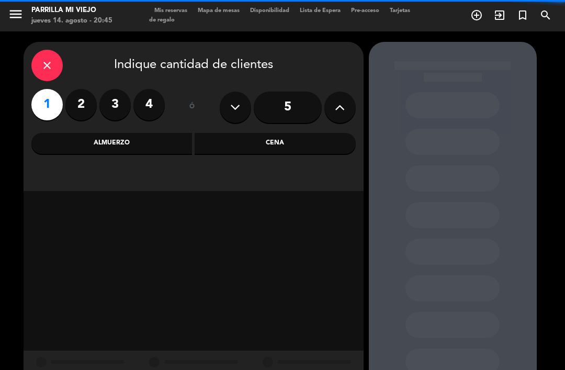
click at [91, 96] on label "2" at bounding box center [80, 104] width 31 height 31
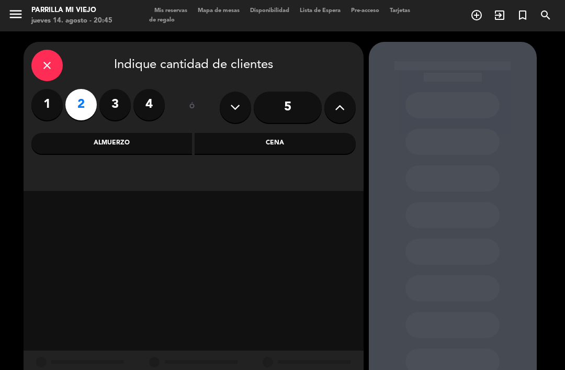
click at [261, 138] on div "Cena" at bounding box center [275, 143] width 161 height 21
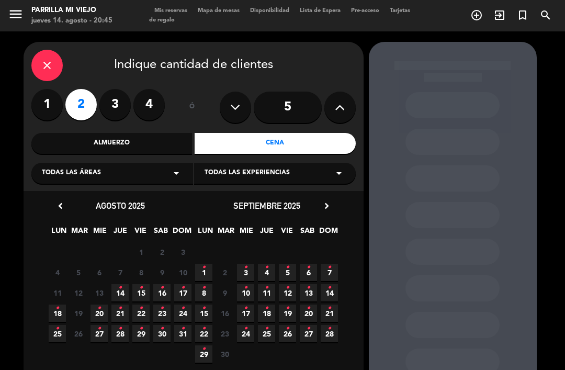
click at [120, 288] on icon "•" at bounding box center [120, 287] width 4 height 17
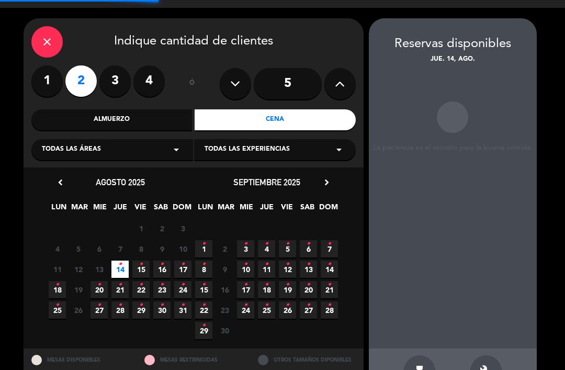
scroll to position [24, 0]
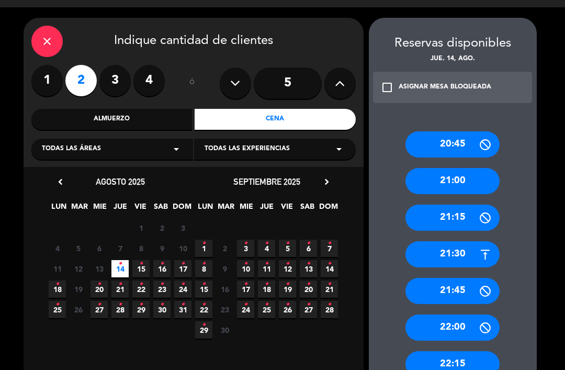
click at [53, 26] on div "close" at bounding box center [46, 41] width 31 height 31
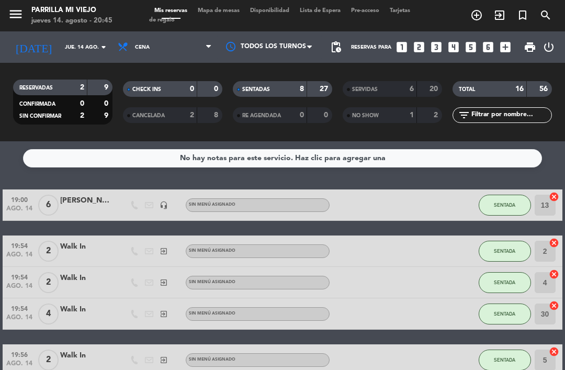
click at [307, 81] on div at bounding box center [307, 89] width 1 height 16
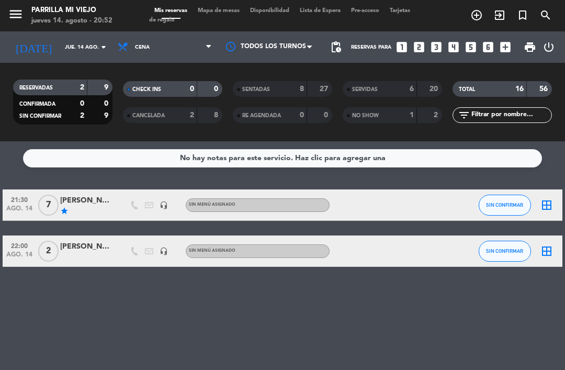
click at [209, 14] on span "Mapa de mesas" at bounding box center [219, 11] width 52 height 6
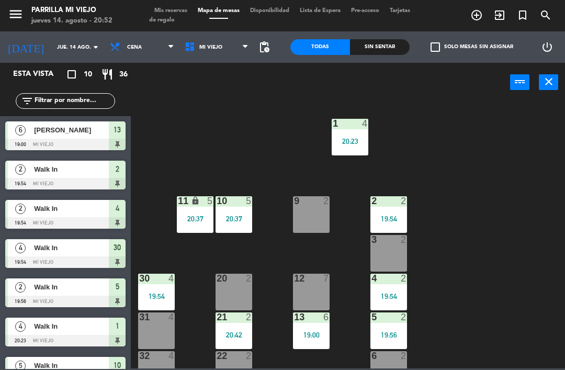
scroll to position [7, 0]
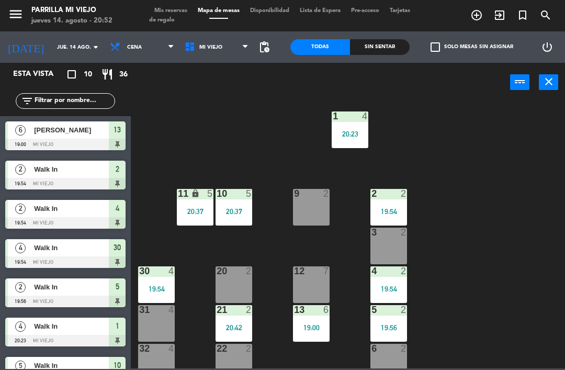
click at [240, 353] on div at bounding box center [233, 348] width 17 height 9
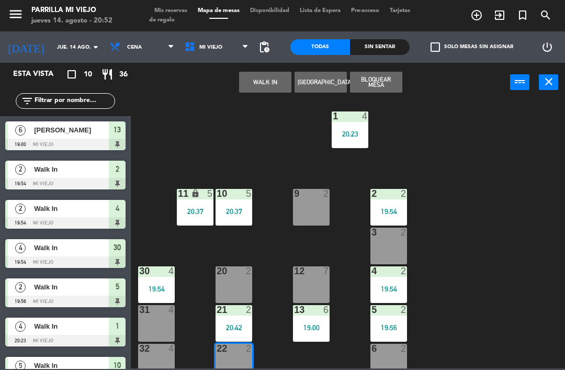
click at [257, 77] on button "WALK IN" at bounding box center [265, 82] width 52 height 21
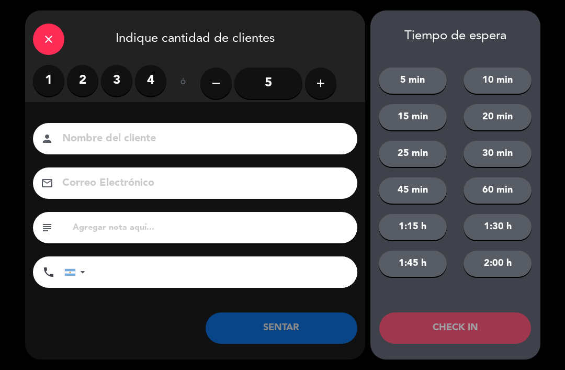
click at [93, 81] on label "2" at bounding box center [82, 80] width 31 height 31
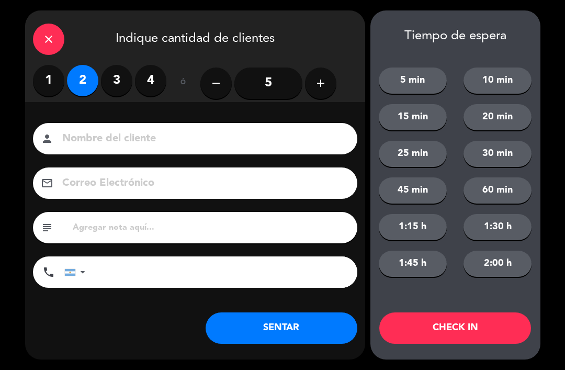
click at [252, 324] on button "SENTAR" at bounding box center [282, 327] width 152 height 31
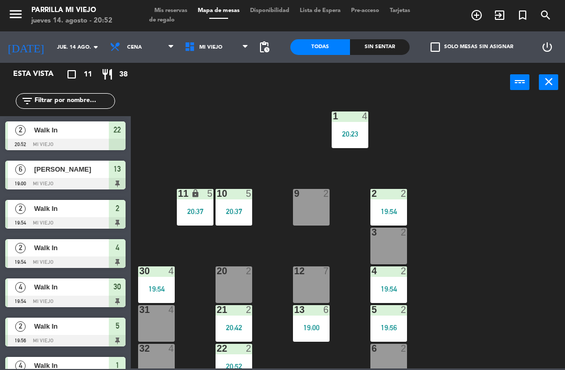
click at [399, 240] on div "3 2" at bounding box center [388, 246] width 37 height 37
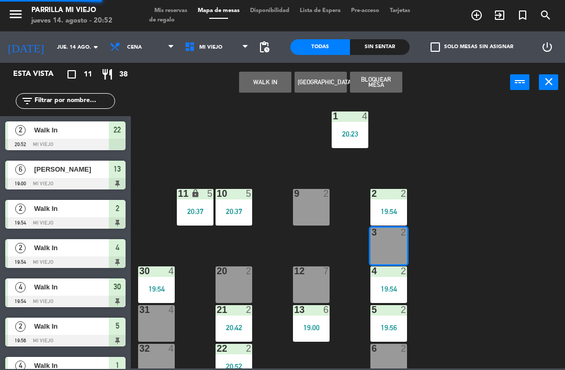
click at [253, 81] on button "WALK IN" at bounding box center [265, 82] width 52 height 21
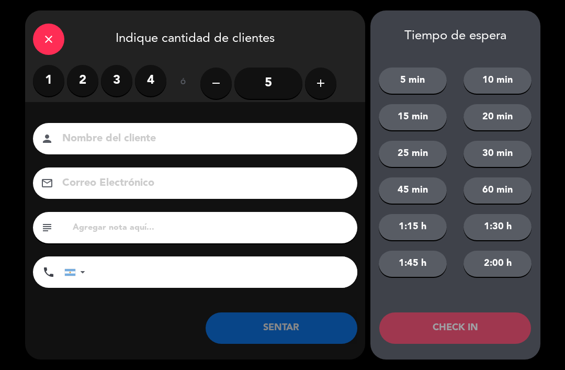
click at [78, 78] on label "2" at bounding box center [82, 80] width 31 height 31
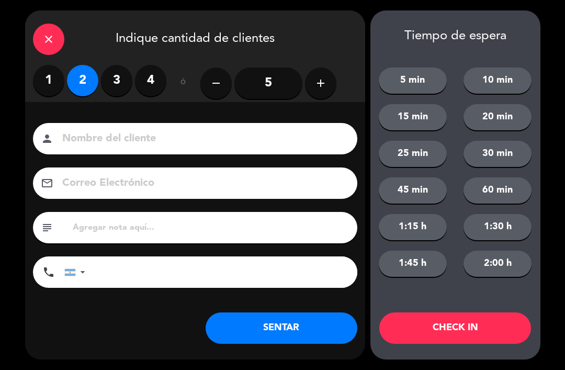
click at [251, 318] on button "SENTAR" at bounding box center [282, 327] width 152 height 31
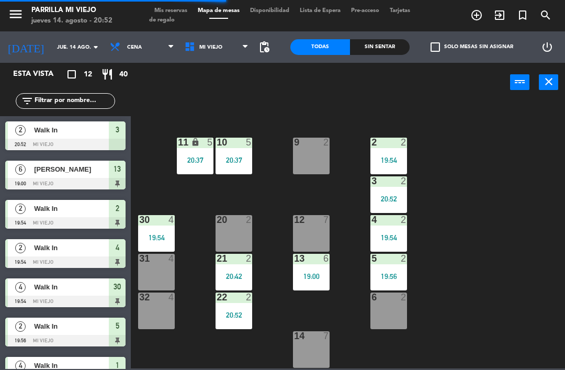
scroll to position [59, 0]
click at [368, 37] on div "Todas Sin sentar" at bounding box center [349, 46] width 119 height 31
click at [372, 51] on div "Sin sentar" at bounding box center [380, 47] width 60 height 16
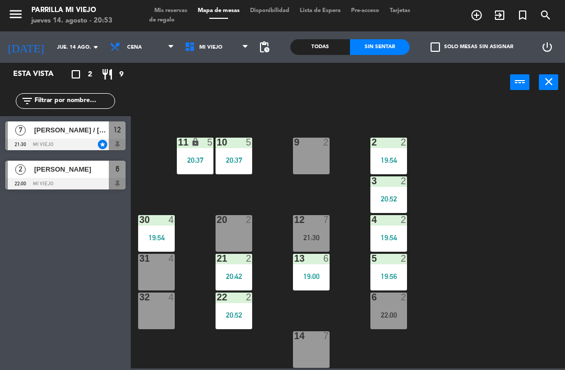
click at [387, 156] on div "19:54" at bounding box center [388, 159] width 37 height 7
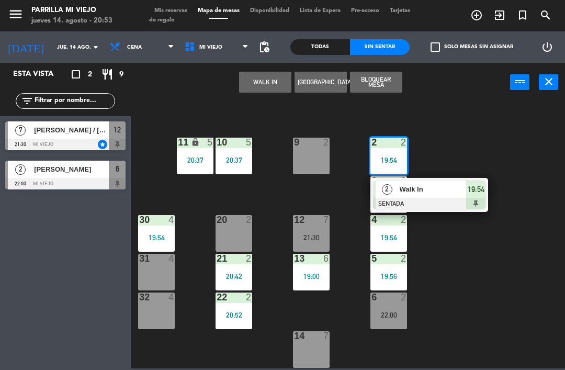
click at [473, 198] on div at bounding box center [429, 204] width 112 height 12
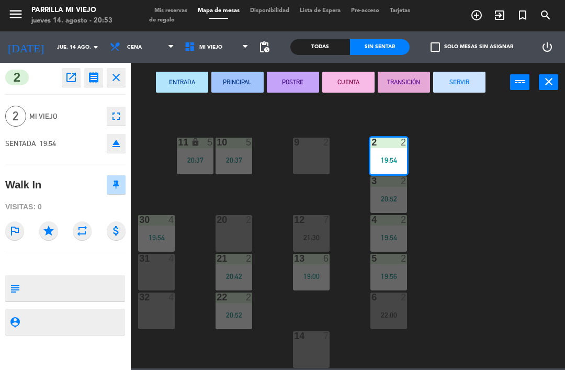
click at [476, 87] on button "SERVIR" at bounding box center [459, 82] width 52 height 21
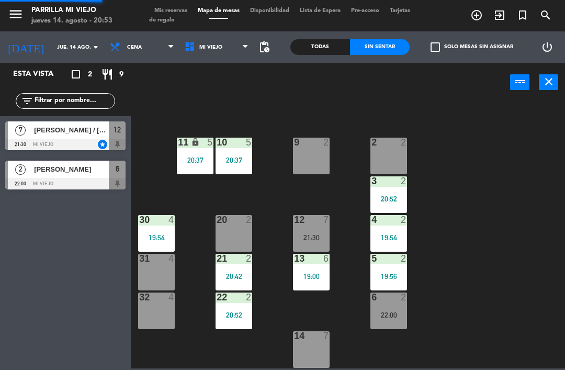
click at [515, 294] on div "1 4 20:23 2 2 9 2 10 5 20:37 11 lock 5 20:37 3 2 20:52 4 2 19:54 12 7 21:30 20 …" at bounding box center [351, 234] width 428 height 268
click at [401, 277] on div "19:56" at bounding box center [388, 276] width 37 height 7
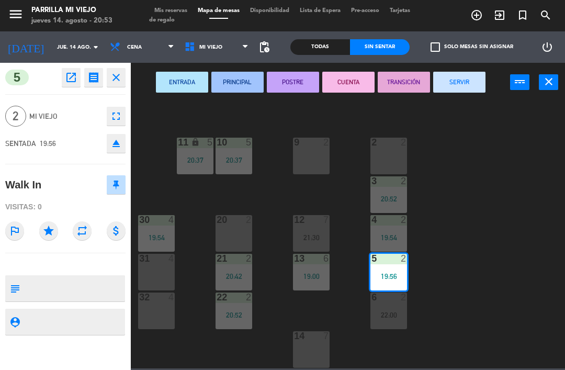
click at [291, 80] on button "POSTRE" at bounding box center [293, 82] width 52 height 21
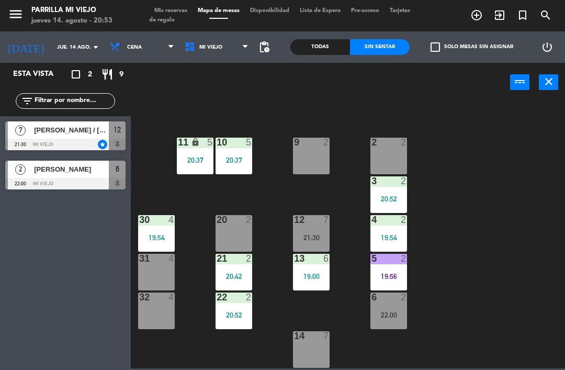
click at [174, 231] on div "30 4 19:54" at bounding box center [156, 233] width 37 height 37
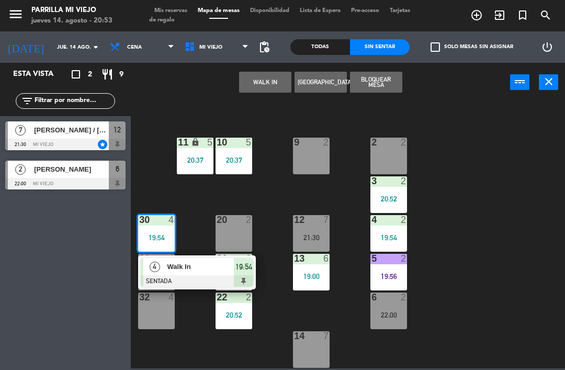
click at [255, 262] on div "4 Walk In SENTADA 19:54" at bounding box center [197, 272] width 118 height 34
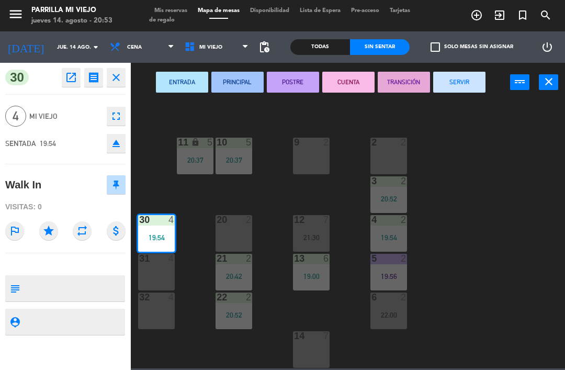
click at [461, 78] on button "SERVIR" at bounding box center [459, 82] width 52 height 21
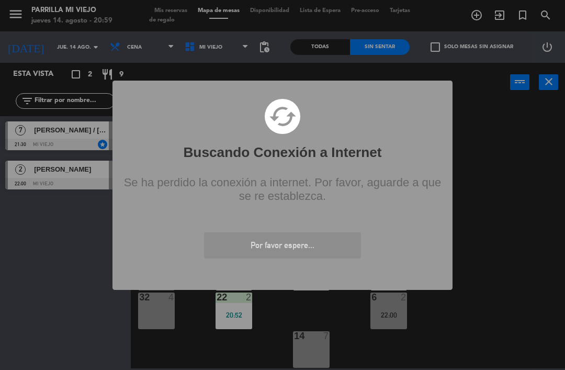
click at [302, 283] on div "? ! i Buscando Conexión a Internet × cached Se ha perdido la conexión a interne…" at bounding box center [282, 185] width 340 height 209
click at [1, 160] on div "? ! i Buscando Conexión a Internet × cached Se ha perdido la conexión a interne…" at bounding box center [282, 185] width 565 height 370
